Goal: Information Seeking & Learning: Find specific fact

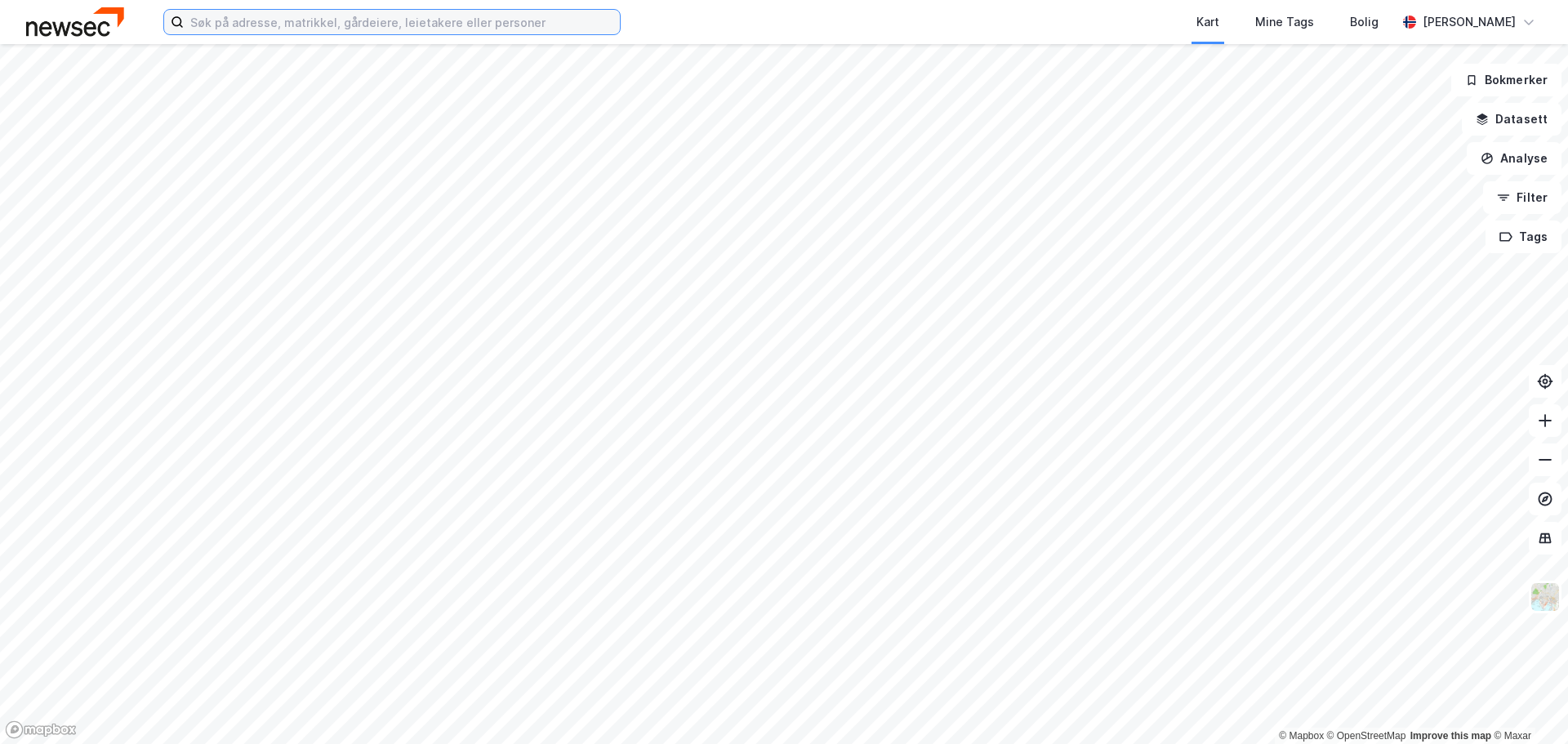
click at [349, 27] on input at bounding box center [402, 22] width 436 height 25
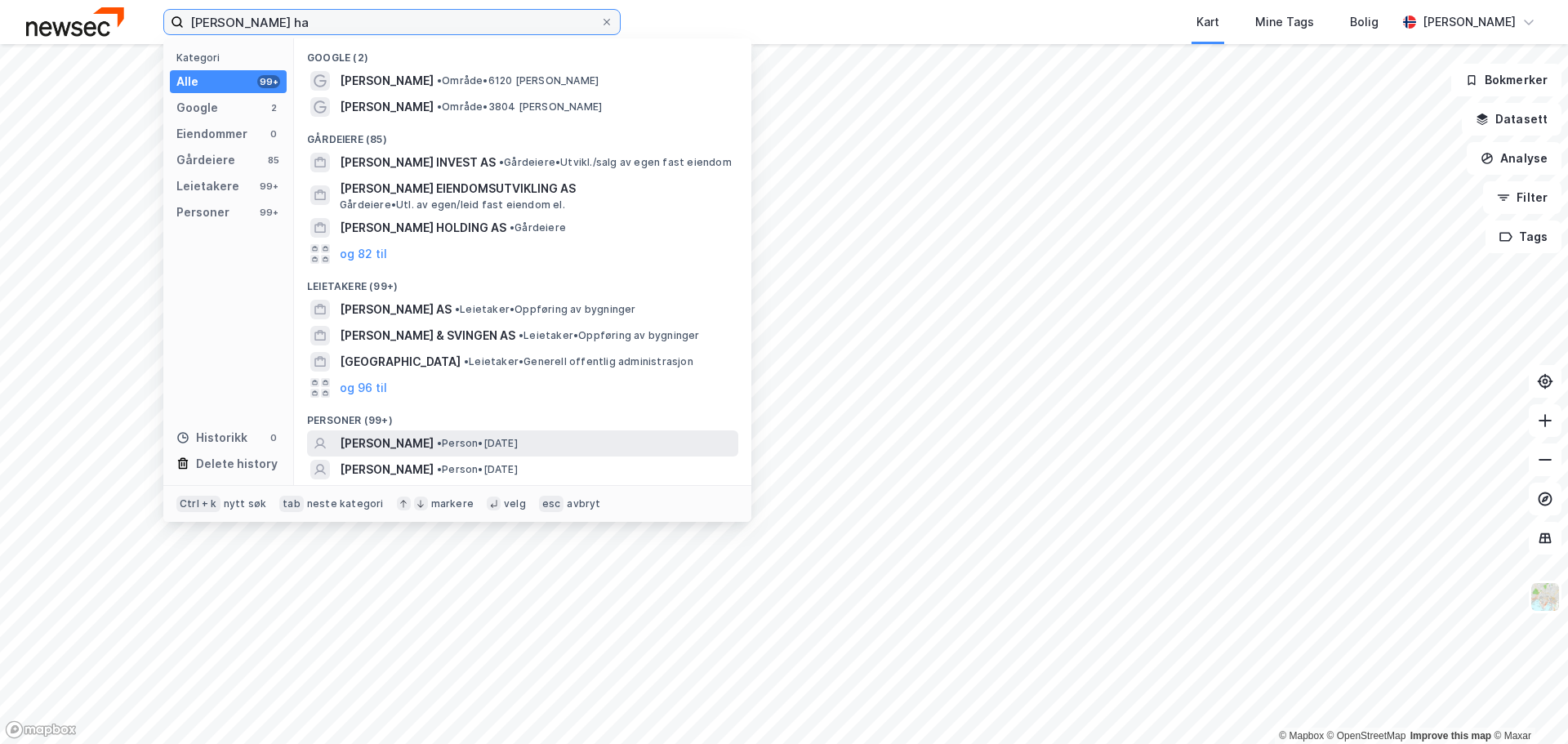
type input "[PERSON_NAME] ha"
click at [433, 447] on span "[PERSON_NAME]" at bounding box center [386, 443] width 94 height 20
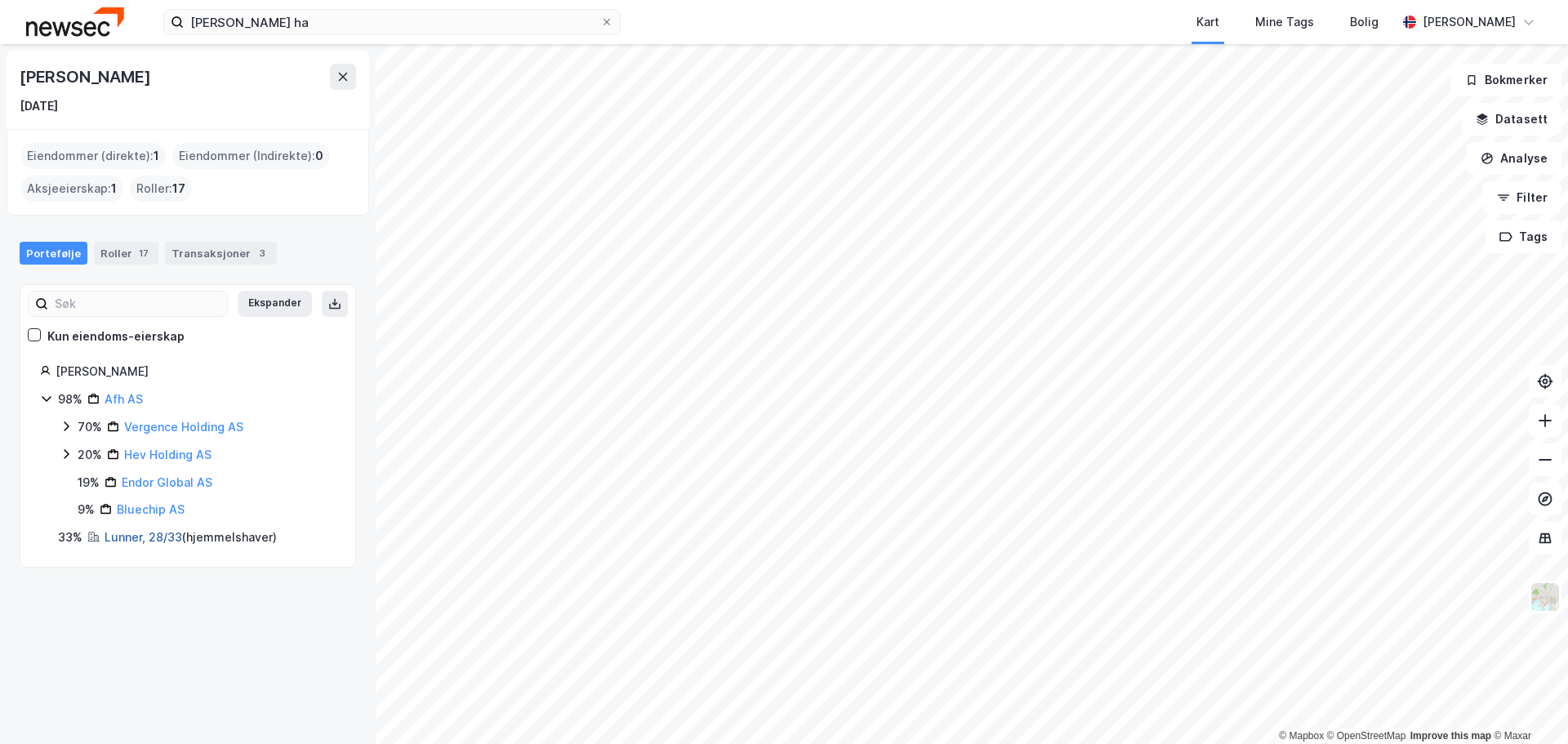
click at [127, 540] on link "Lunner, 28/33" at bounding box center [143, 536] width 77 height 14
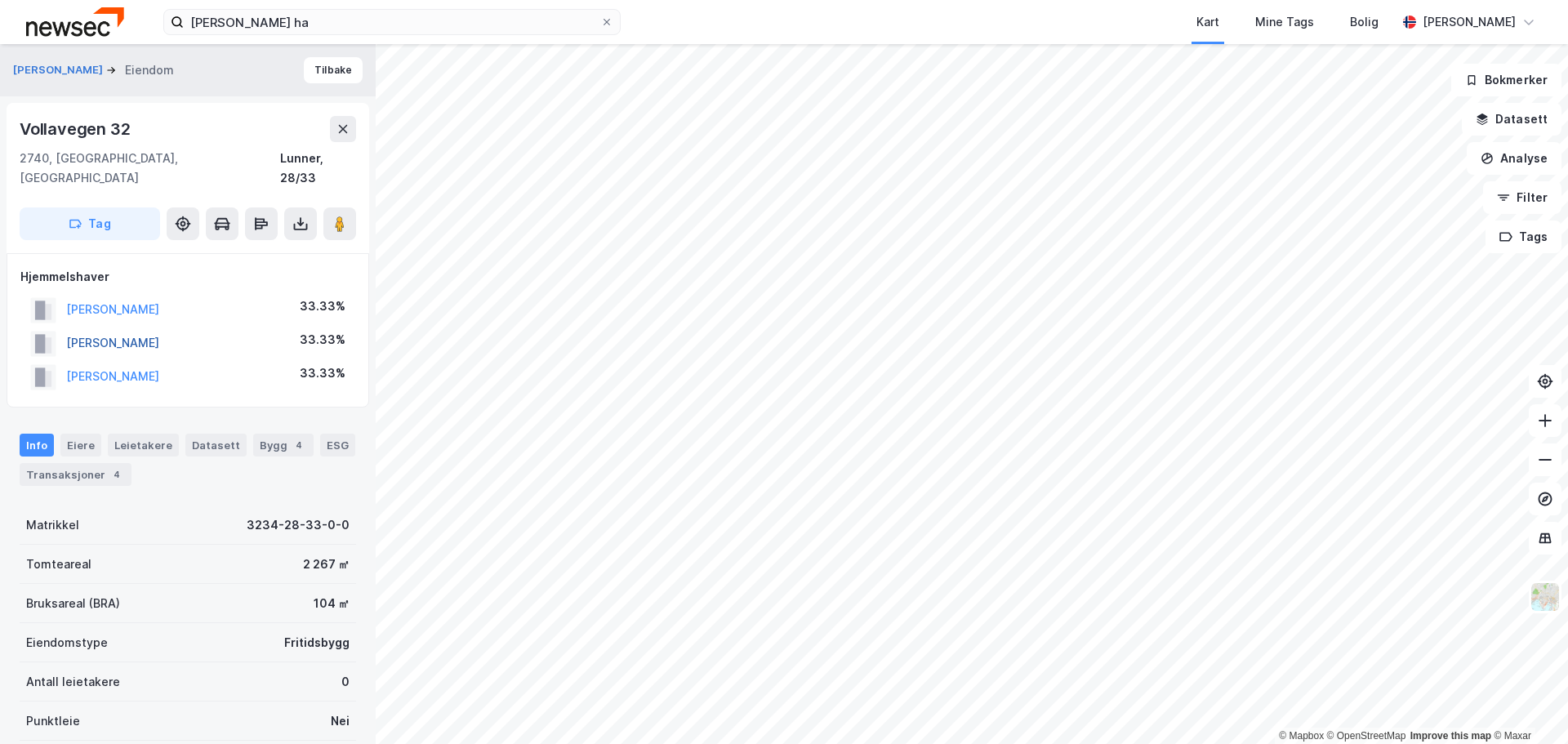
click at [0, 0] on button "[PERSON_NAME]" at bounding box center [0, 0] width 0 height 0
